Goal: Find specific page/section: Find specific page/section

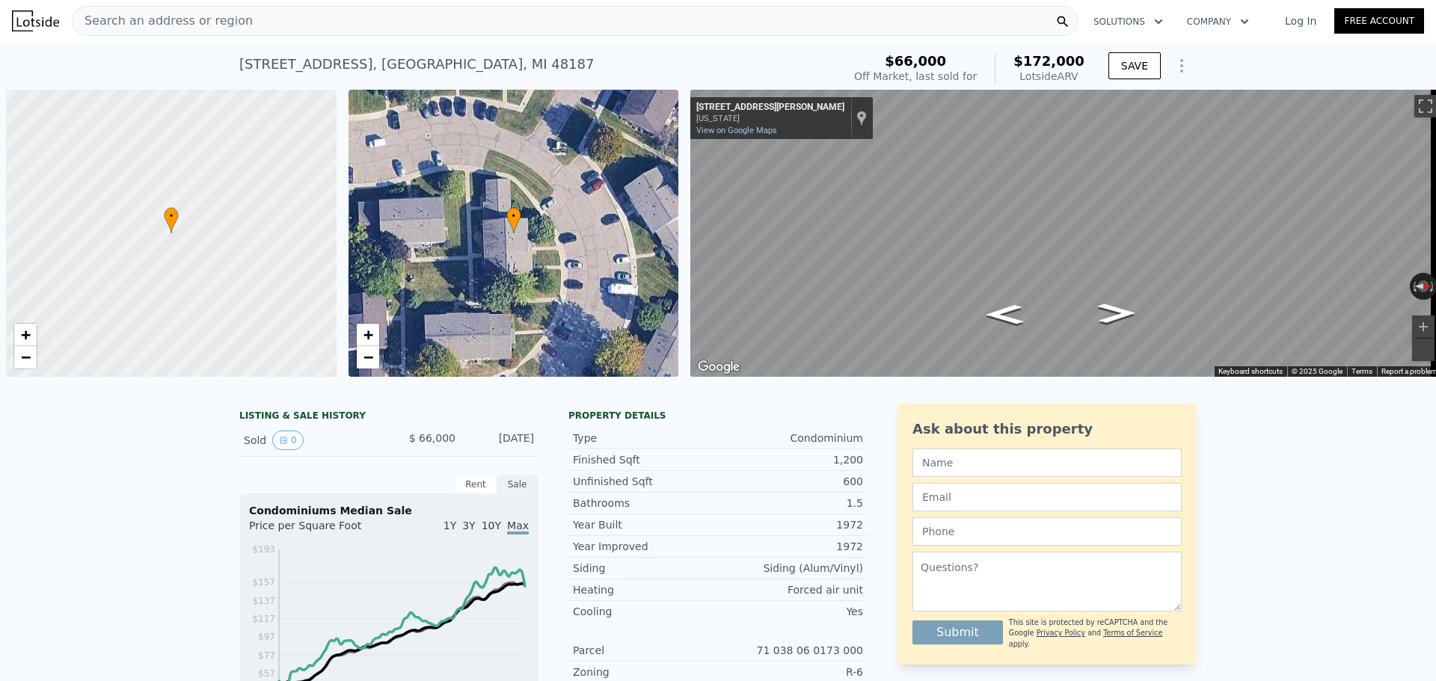
scroll to position [0, 6]
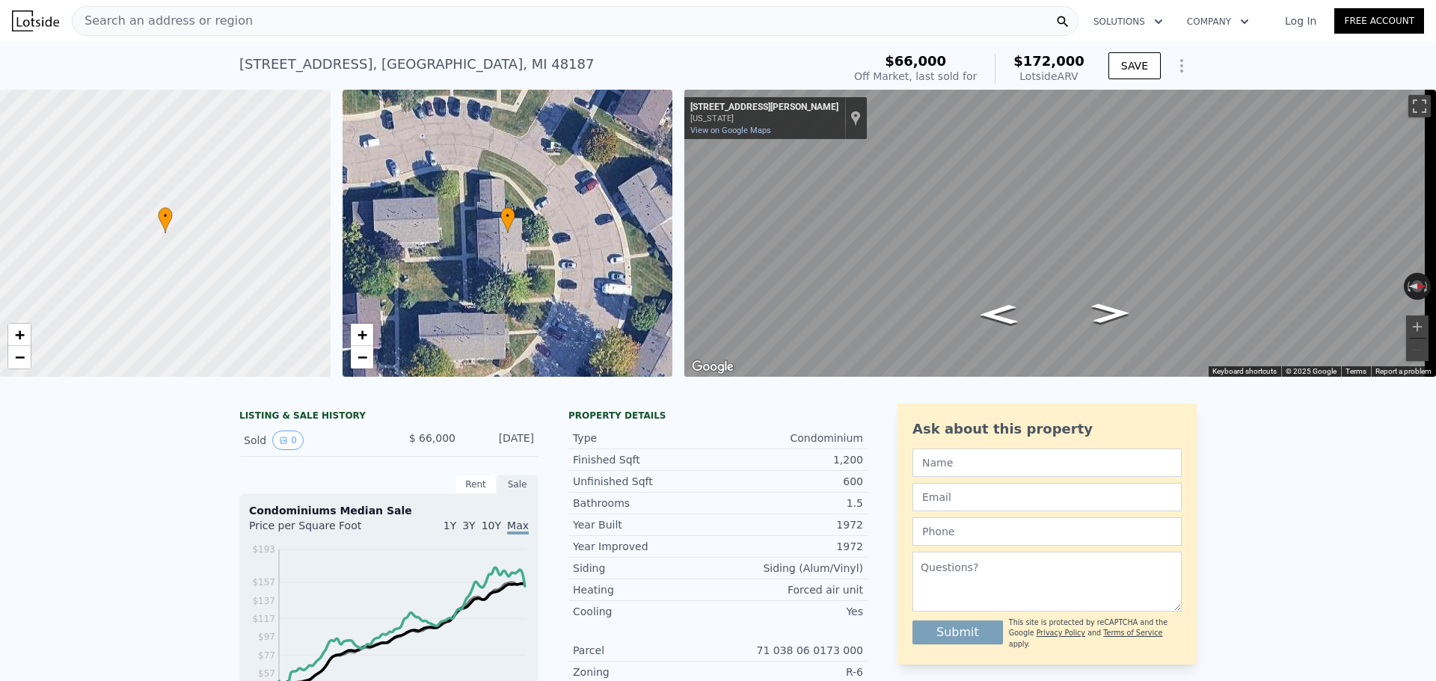
click at [604, 21] on div "Search an address or region" at bounding box center [575, 21] width 1007 height 30
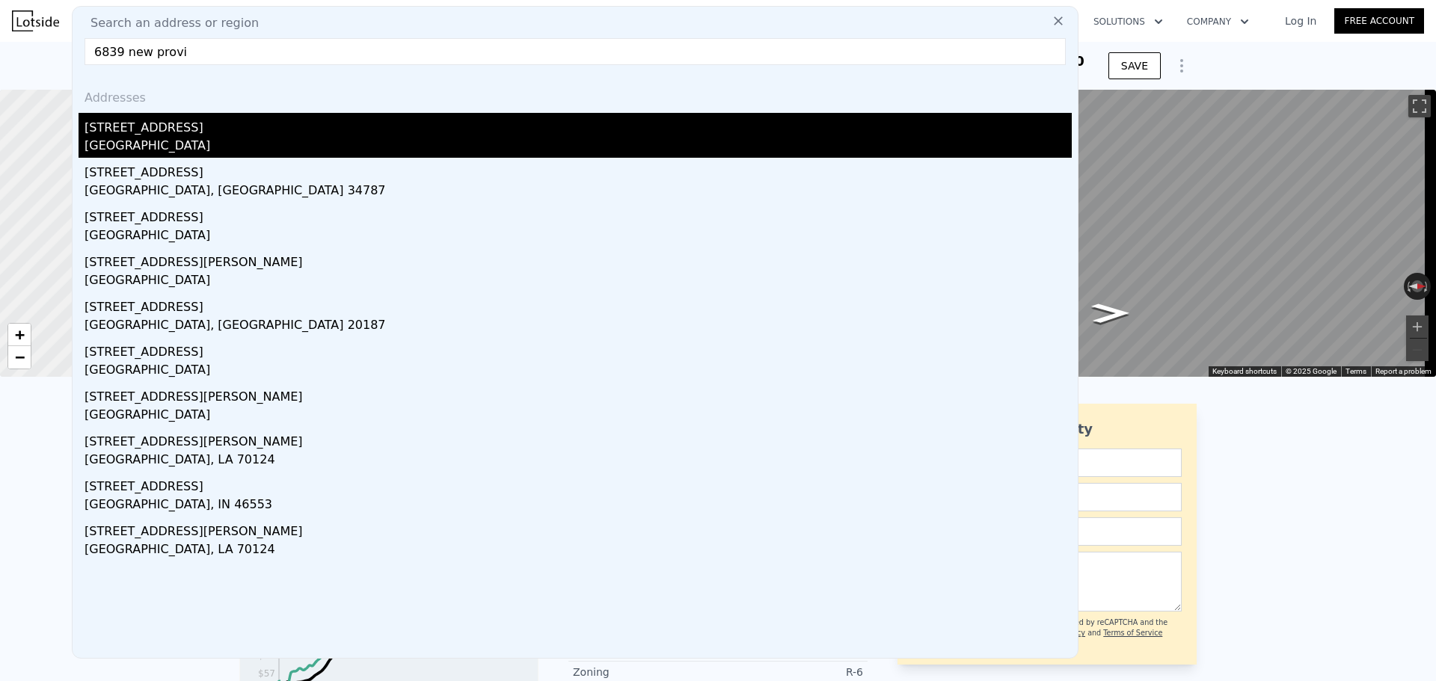
type input "6839 new provi"
click at [240, 138] on div "[GEOGRAPHIC_DATA]" at bounding box center [578, 147] width 987 height 21
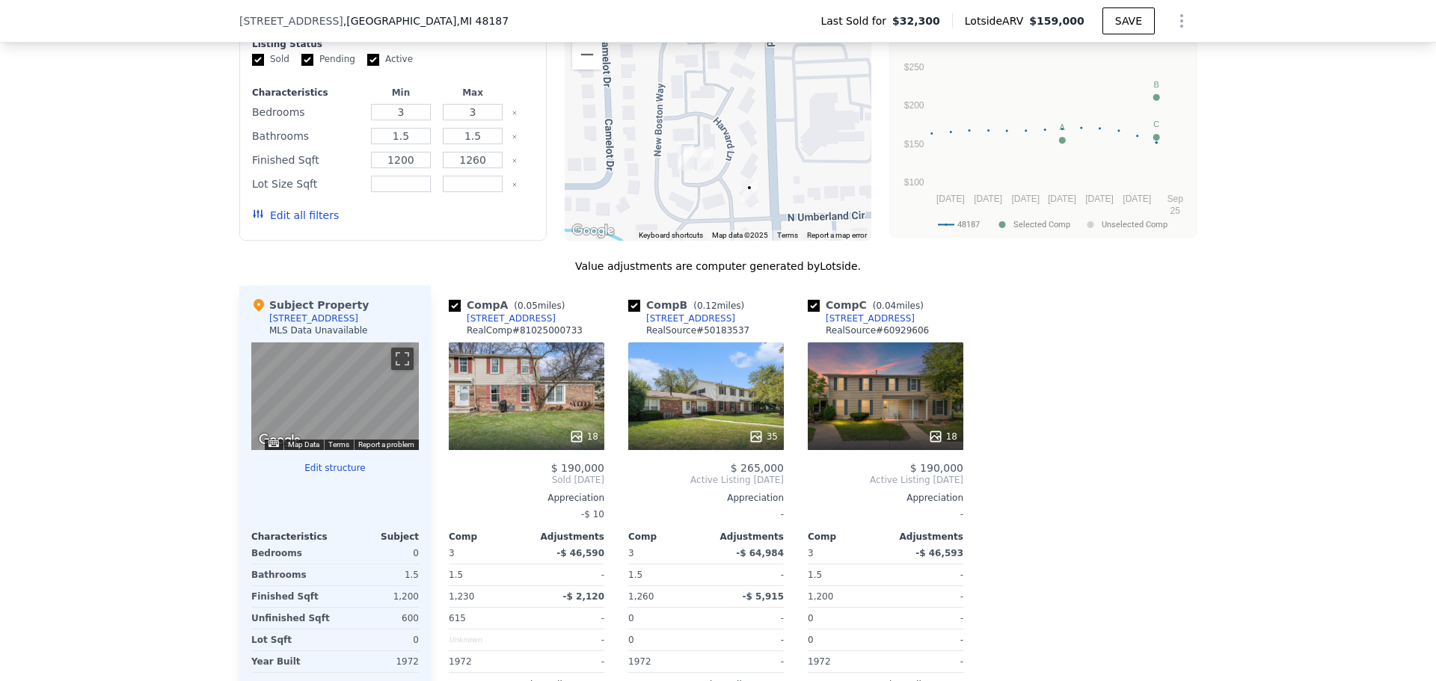
scroll to position [1416, 0]
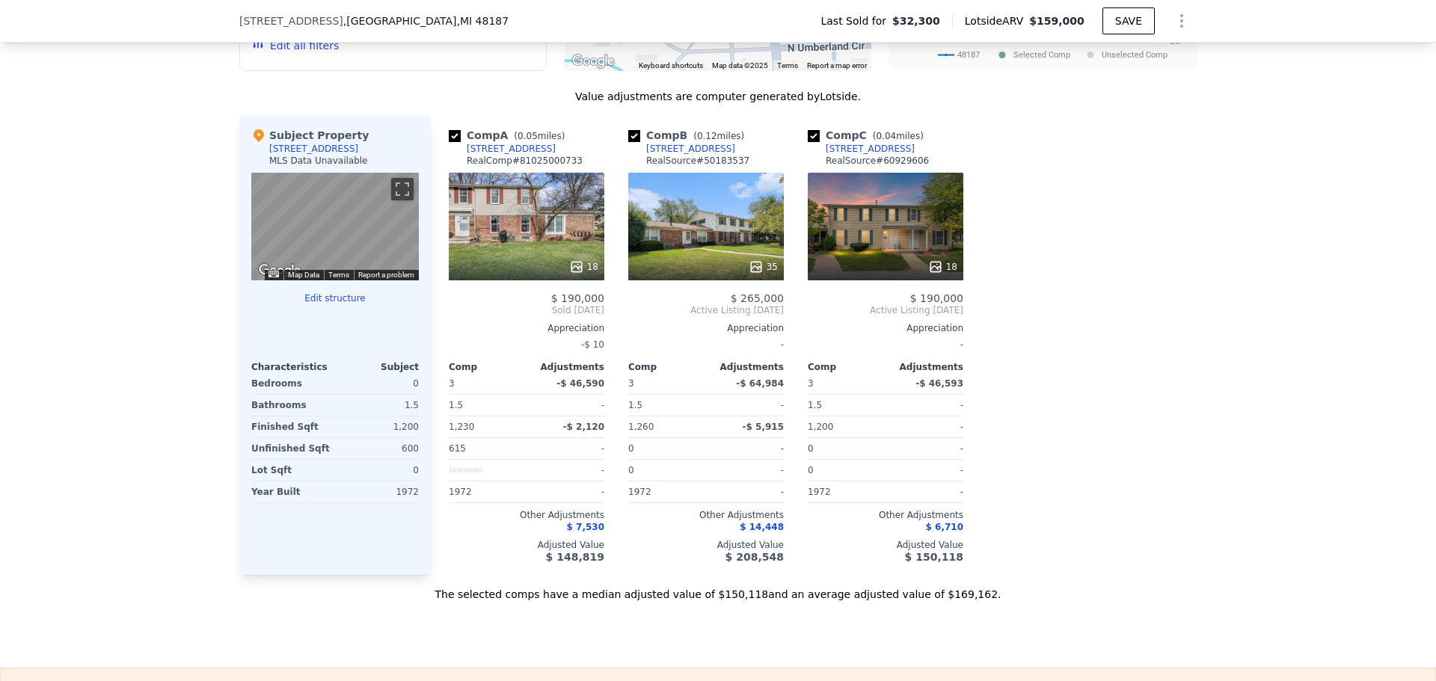
click at [905, 257] on div "18" at bounding box center [886, 227] width 156 height 108
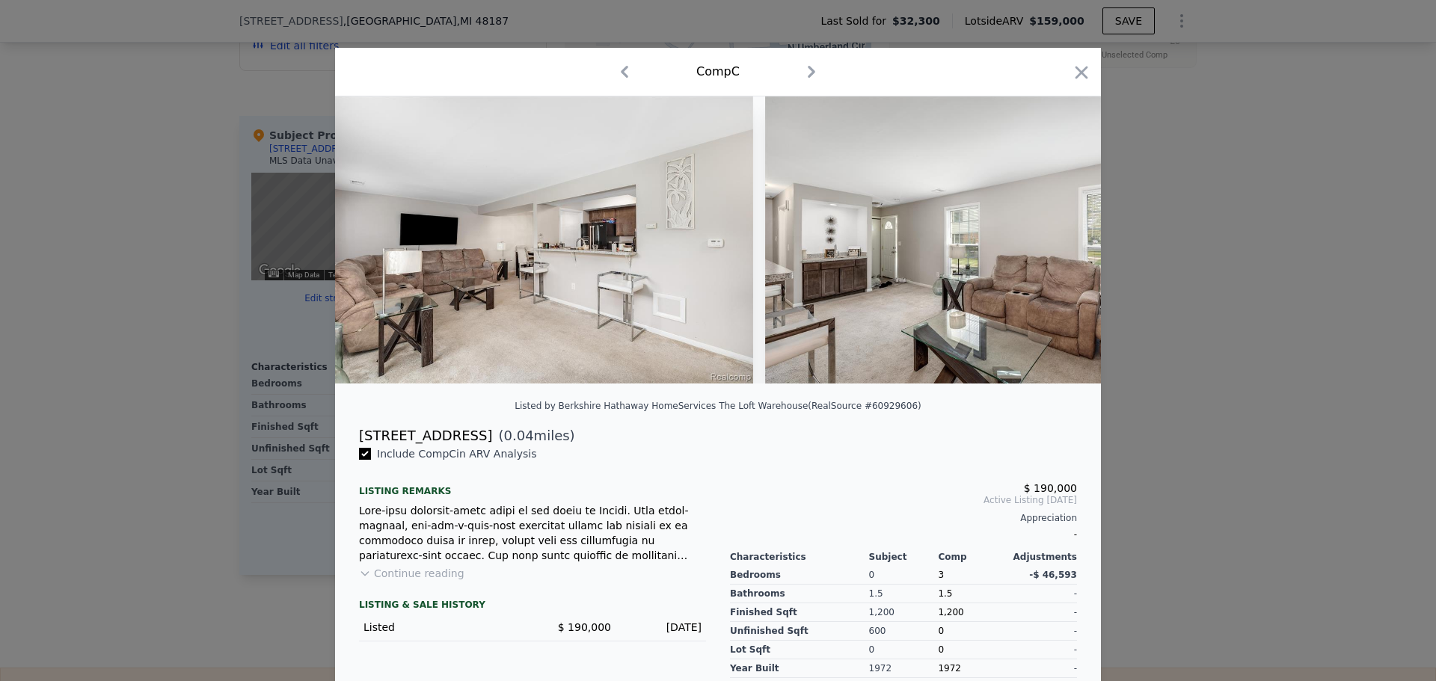
scroll to position [0, 718]
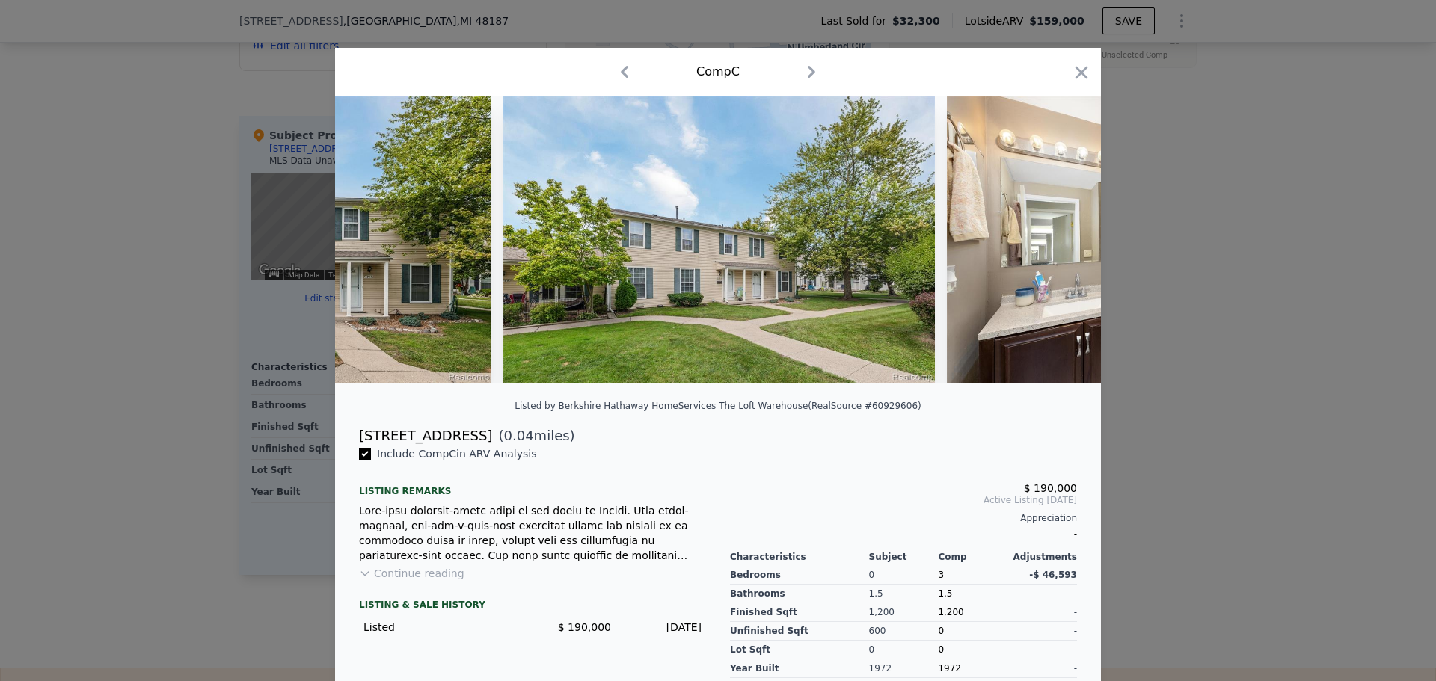
click at [360, 446] on div "[STREET_ADDRESS]" at bounding box center [425, 436] width 133 height 21
click at [1077, 72] on icon "button" at bounding box center [1081, 72] width 13 height 13
